Goal: Information Seeking & Learning: Learn about a topic

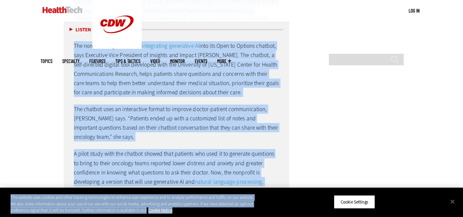
scroll to position [1618, 0]
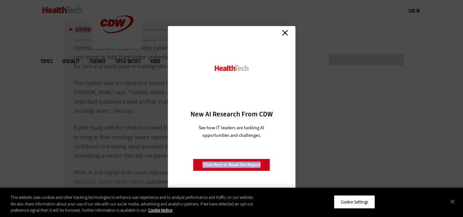
drag, startPoint x: 65, startPoint y: 90, endPoint x: 183, endPoint y: 149, distance: 132.2
click at [283, 33] on link "Close" at bounding box center [285, 33] width 10 height 10
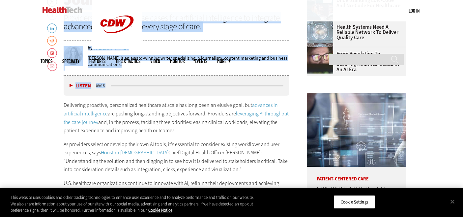
scroll to position [262, 0]
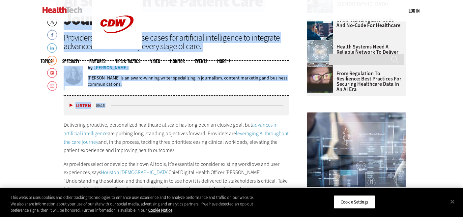
click at [111, 145] on p "Delivering proactive, personalized healthcare at scale has long been an elusive…" at bounding box center [177, 138] width 226 height 34
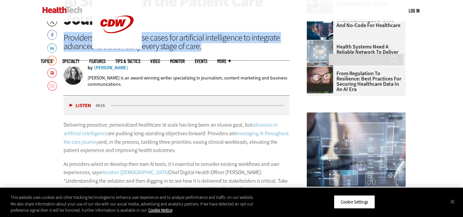
drag, startPoint x: 207, startPoint y: 47, endPoint x: 63, endPoint y: 38, distance: 143.8
click at [64, 38] on div "Providers are exploring use cases for artificial intelligence to integrate adva…" at bounding box center [177, 41] width 226 height 17
copy div "Providers are exploring use cases for artificial intelligence to integrate adva…"
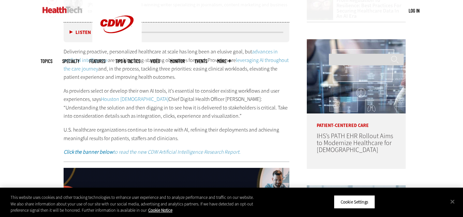
scroll to position [333, 0]
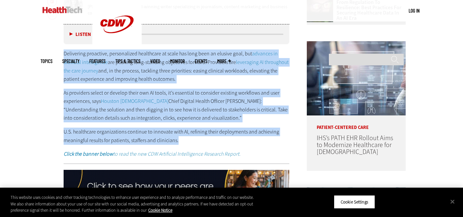
drag, startPoint x: 185, startPoint y: 141, endPoint x: 60, endPoint y: 55, distance: 151.0
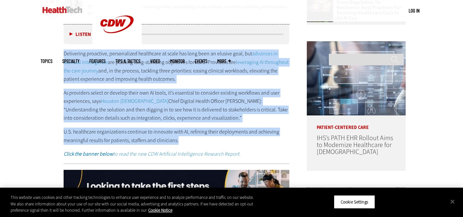
copy div "Delivering proactive, personalized healthcare at scale has long been an elusive…"
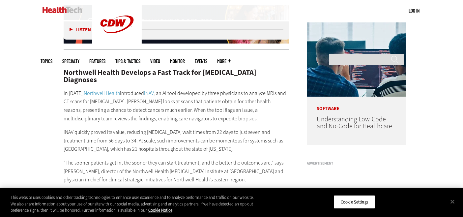
scroll to position [497, 0]
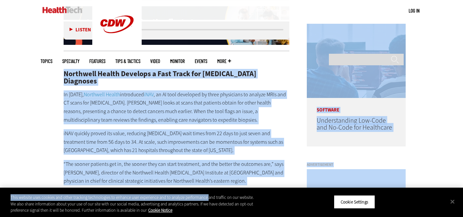
drag, startPoint x: 64, startPoint y: 73, endPoint x: 209, endPoint y: 197, distance: 190.7
click at [202, 137] on p "iNAV quickly proved its value, reducing [MEDICAL_DATA] wait times from 22 days …" at bounding box center [177, 141] width 226 height 25
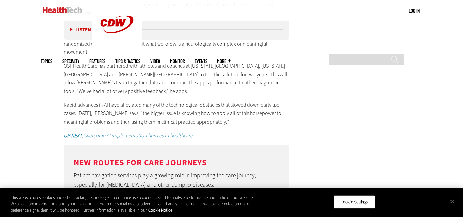
scroll to position [1392, 0]
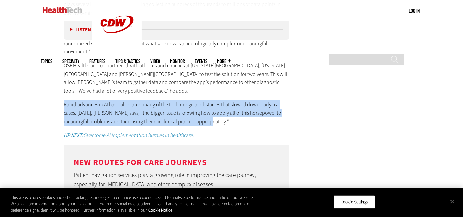
drag, startPoint x: 216, startPoint y: 88, endPoint x: 54, endPoint y: 72, distance: 162.8
copy p "Rapid advances in AI have alleviated many of the technological obstacles that s…"
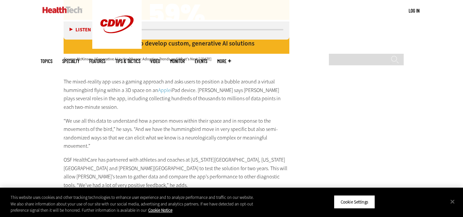
scroll to position [1297, 0]
click at [137, 117] on p "“We use all this data to understand how a person moves within their space and i…" at bounding box center [177, 134] width 226 height 34
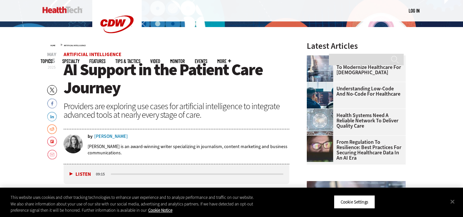
scroll to position [213, 0]
